Goal: Find specific page/section: Find specific page/section

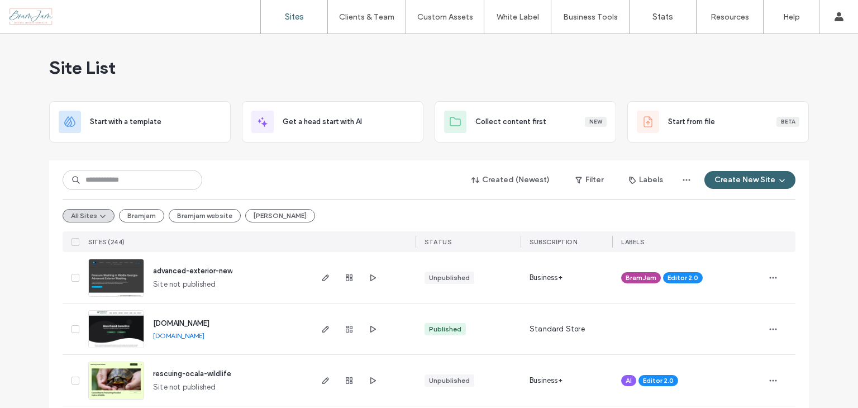
scroll to position [223, 0]
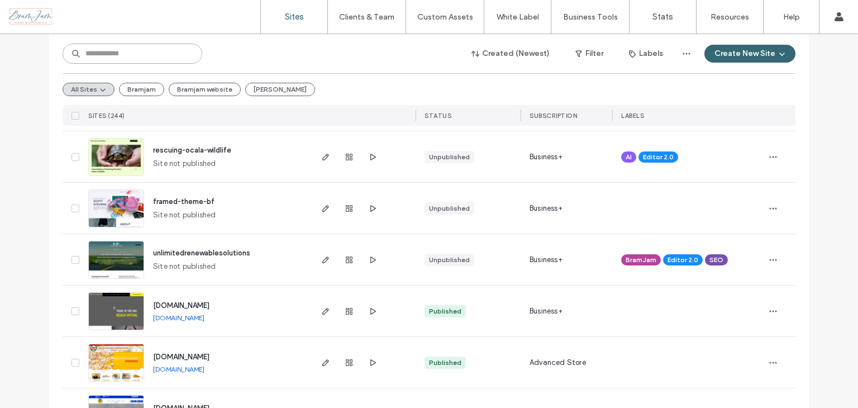
click at [103, 60] on input at bounding box center [133, 54] width 140 height 20
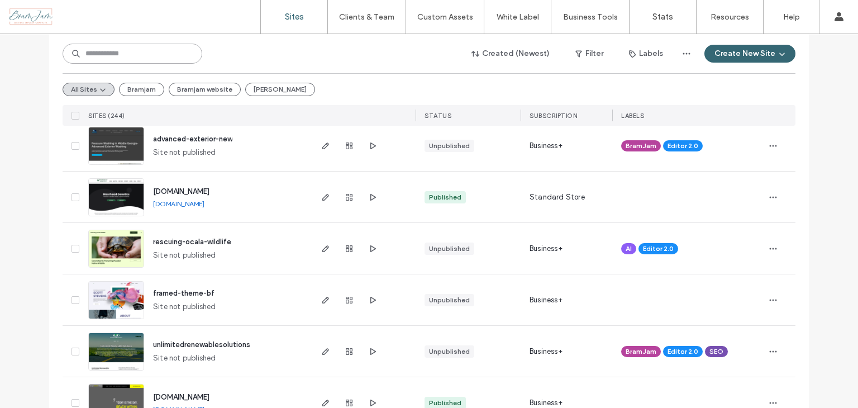
scroll to position [56, 0]
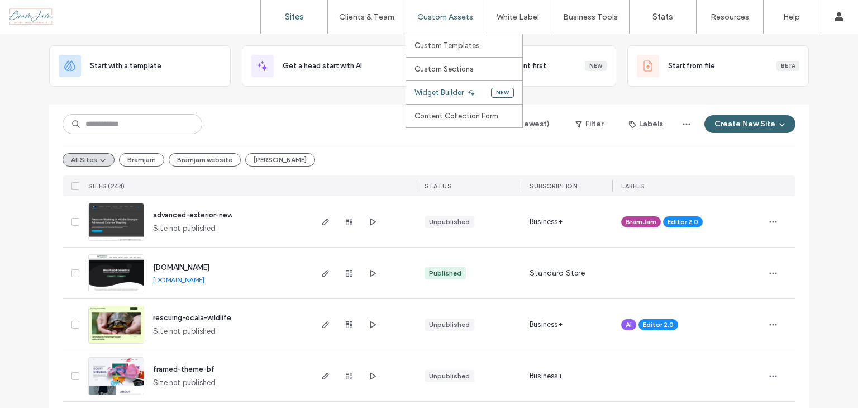
click at [444, 97] on link "Widget Builder" at bounding box center [452, 92] width 77 height 23
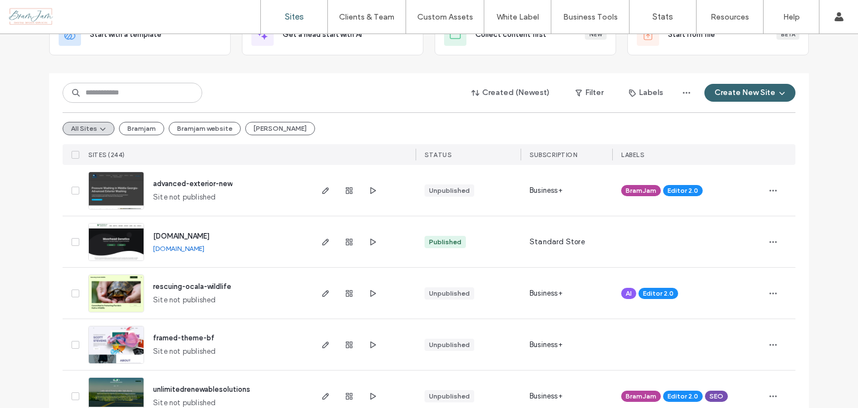
scroll to position [168, 0]
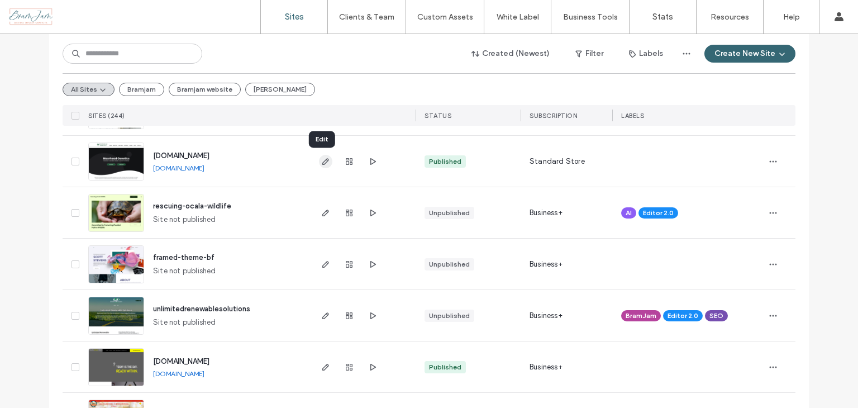
click at [324, 157] on icon "button" at bounding box center [325, 161] width 9 height 9
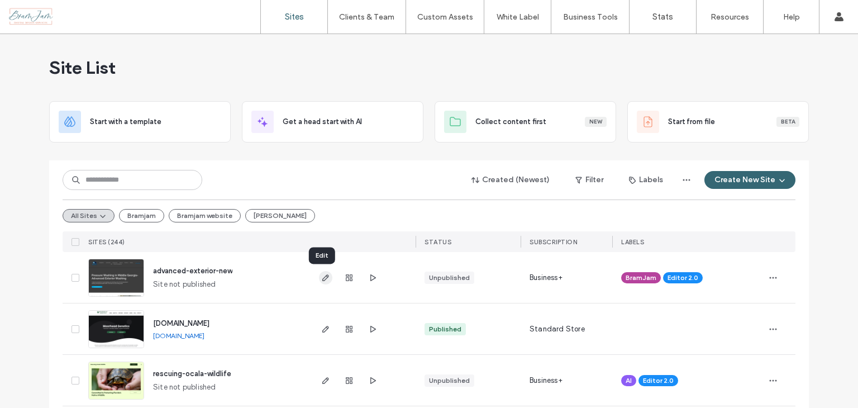
click at [321, 276] on icon "button" at bounding box center [325, 277] width 9 height 9
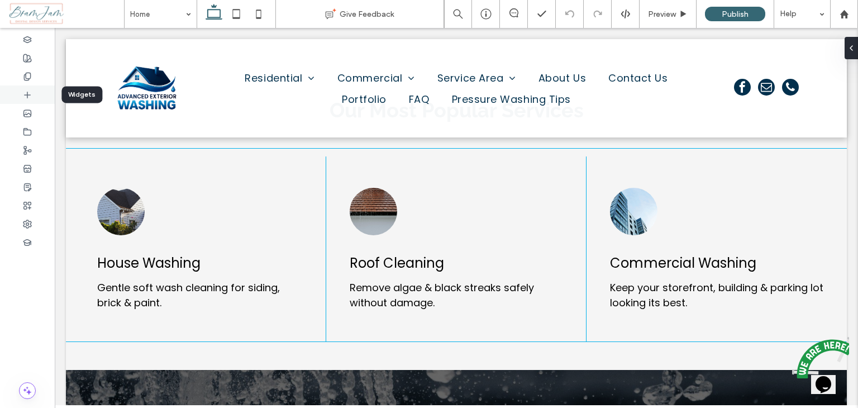
click at [34, 89] on div at bounding box center [27, 94] width 55 height 18
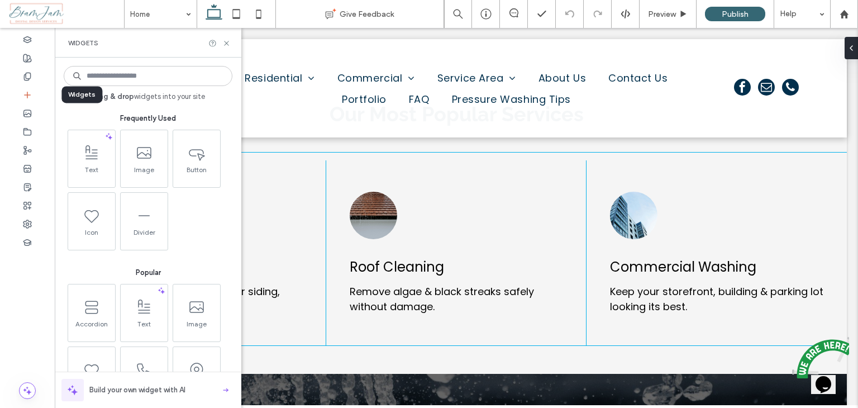
scroll to position [838, 0]
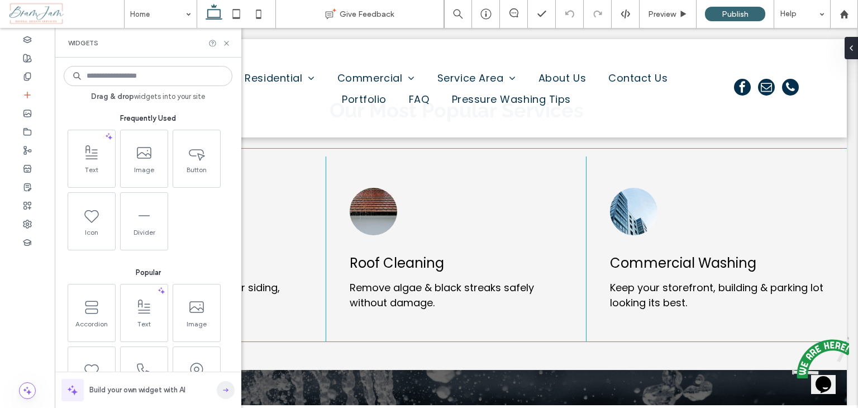
click at [228, 389] on icon "button" at bounding box center [225, 389] width 9 height 9
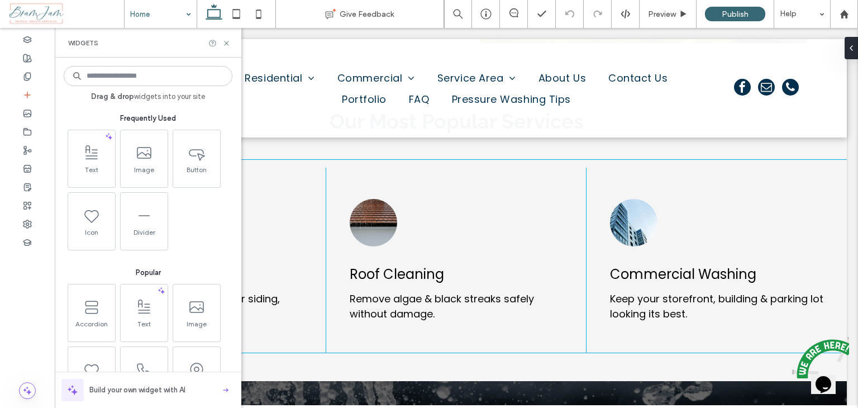
scroll to position [825, 0]
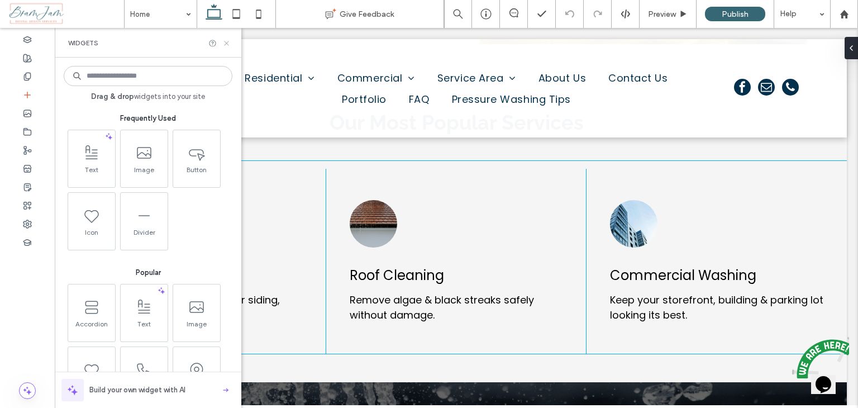
click at [226, 45] on icon at bounding box center [226, 43] width 8 height 8
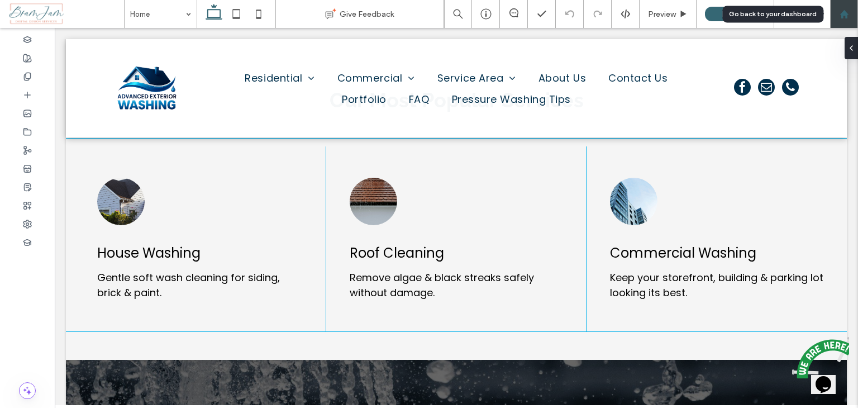
scroll to position [848, 0]
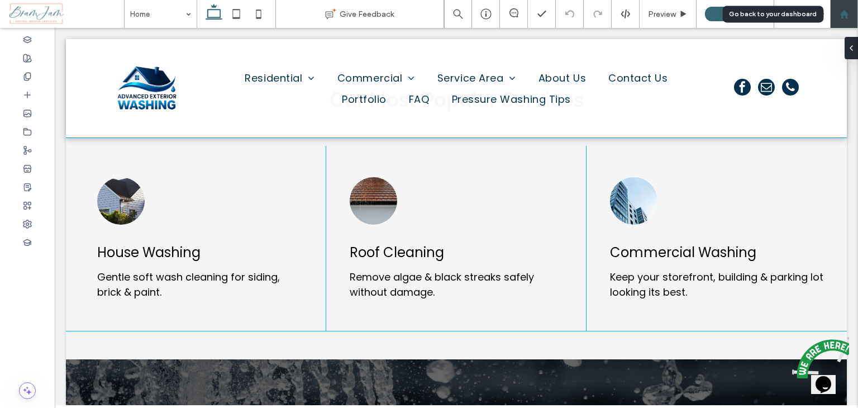
click at [841, 20] on div at bounding box center [844, 14] width 28 height 28
